Goal: Complete application form

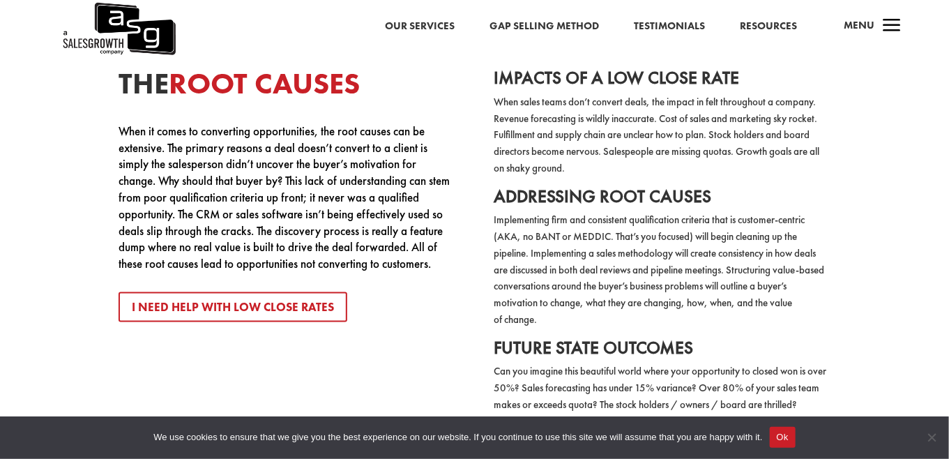
scroll to position [2706, 0]
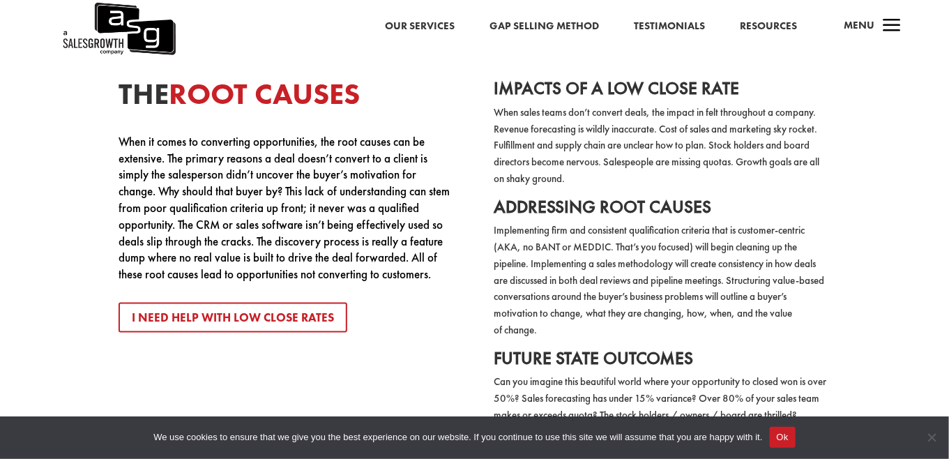
click at [519, 28] on link "Gap Selling Method" at bounding box center [543, 26] width 109 height 18
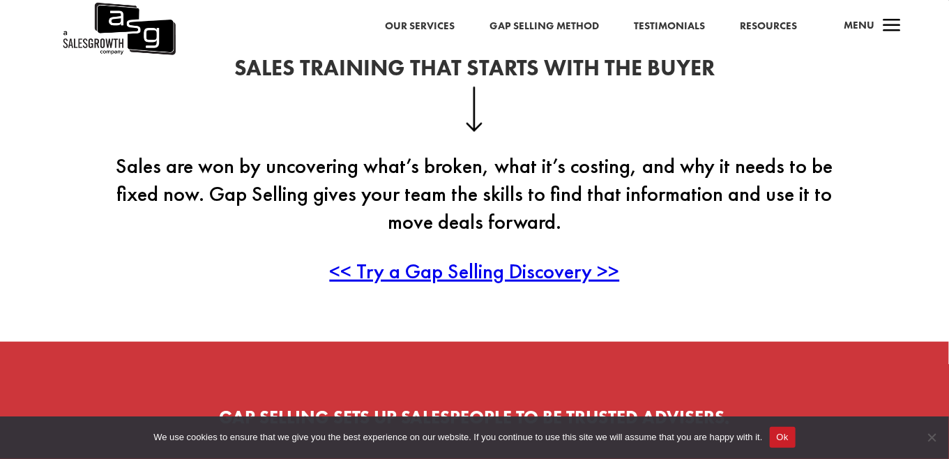
scroll to position [360, 0]
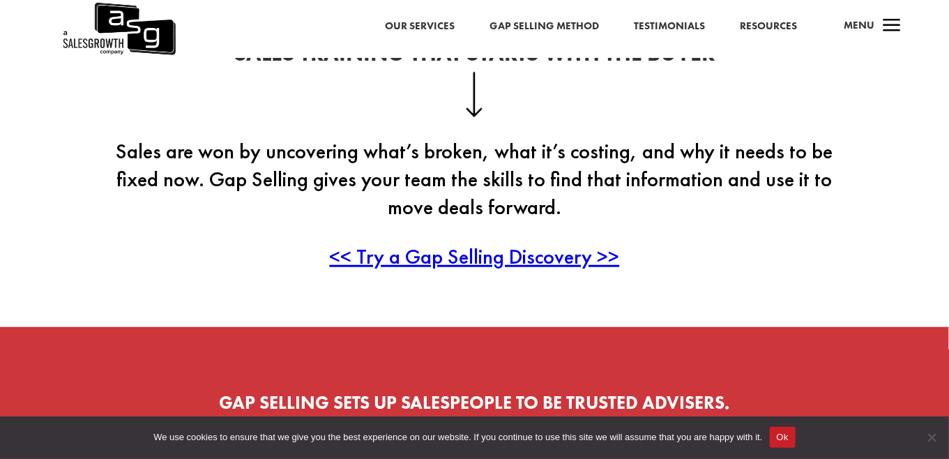
click at [464, 252] on span "<< Try a Gap Selling Discovery >>" at bounding box center [475, 256] width 290 height 27
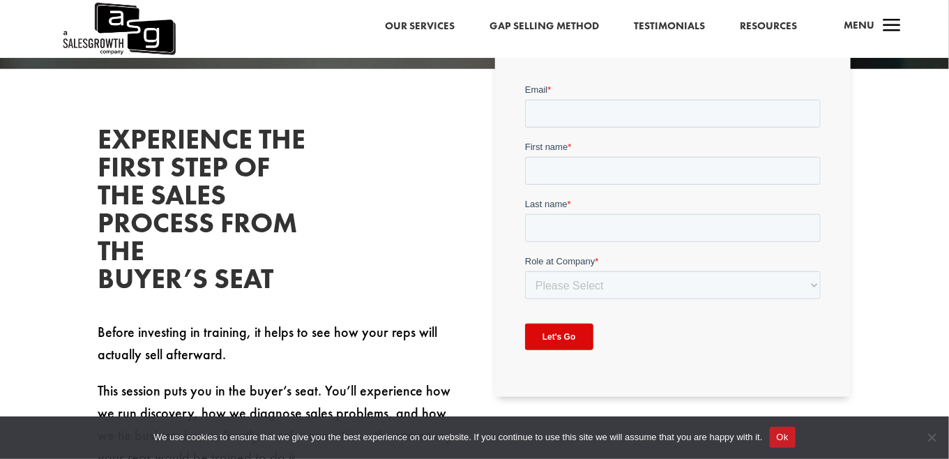
scroll to position [252, 0]
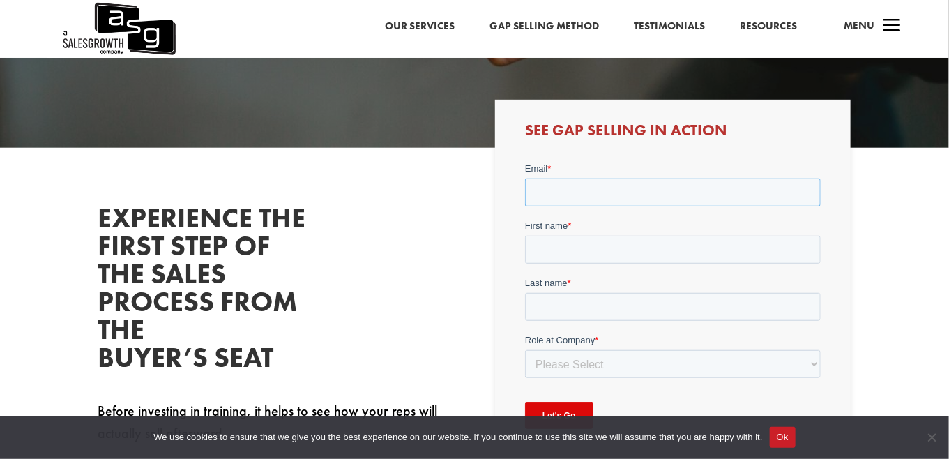
click at [562, 180] on input "Email *" at bounding box center [673, 192] width 296 height 28
type input "rosh.koralege@energypower.com.au"
type input "Rosh"
type input "Koralege"
click at [563, 361] on select "Please Select C-Level (CRO, CSO, etc) Senior Leadership (VP of Sales, VP of Ena…" at bounding box center [673, 364] width 296 height 28
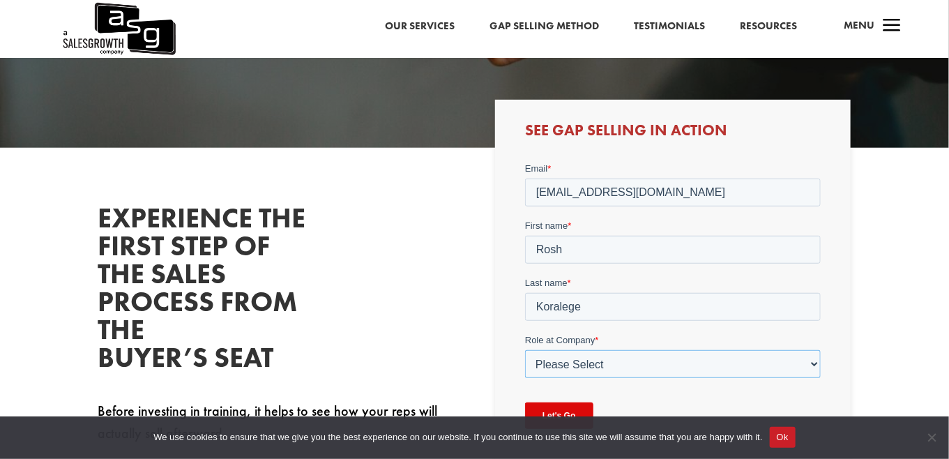
select select "Senior Leadership (VP of Sales, VP of Enablement, etc)"
click at [525, 350] on select "Please Select C-Level (CRO, CSO, etc) Senior Leadership (VP of Sales, VP of Ena…" at bounding box center [673, 364] width 296 height 28
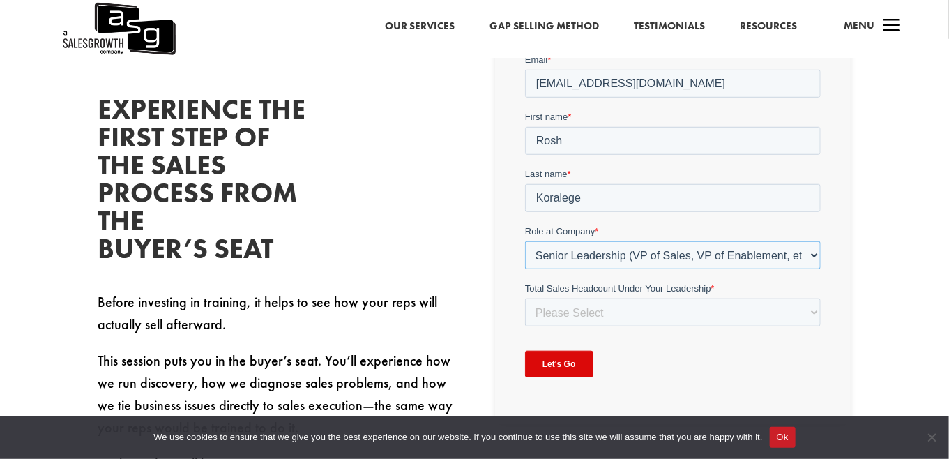
scroll to position [381, 0]
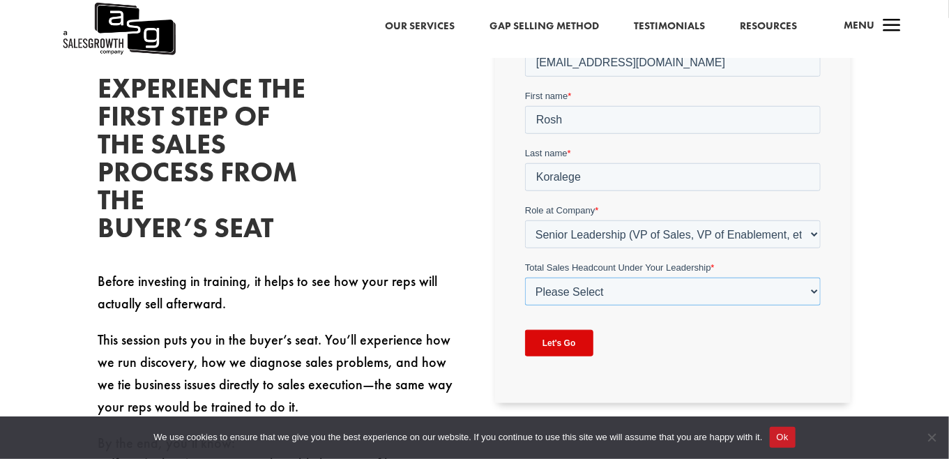
click at [687, 289] on select "Please Select Just Me 1-9 10-19 20-49 50-99 100+" at bounding box center [673, 291] width 296 height 28
select select "1-9"
click at [525, 277] on select "Please Select Just Me 1-9 10-19 20-49 50-99 100+" at bounding box center [673, 291] width 296 height 28
click at [568, 351] on input "Let's Go" at bounding box center [559, 343] width 68 height 26
